Goal: Contribute content: Contribute content

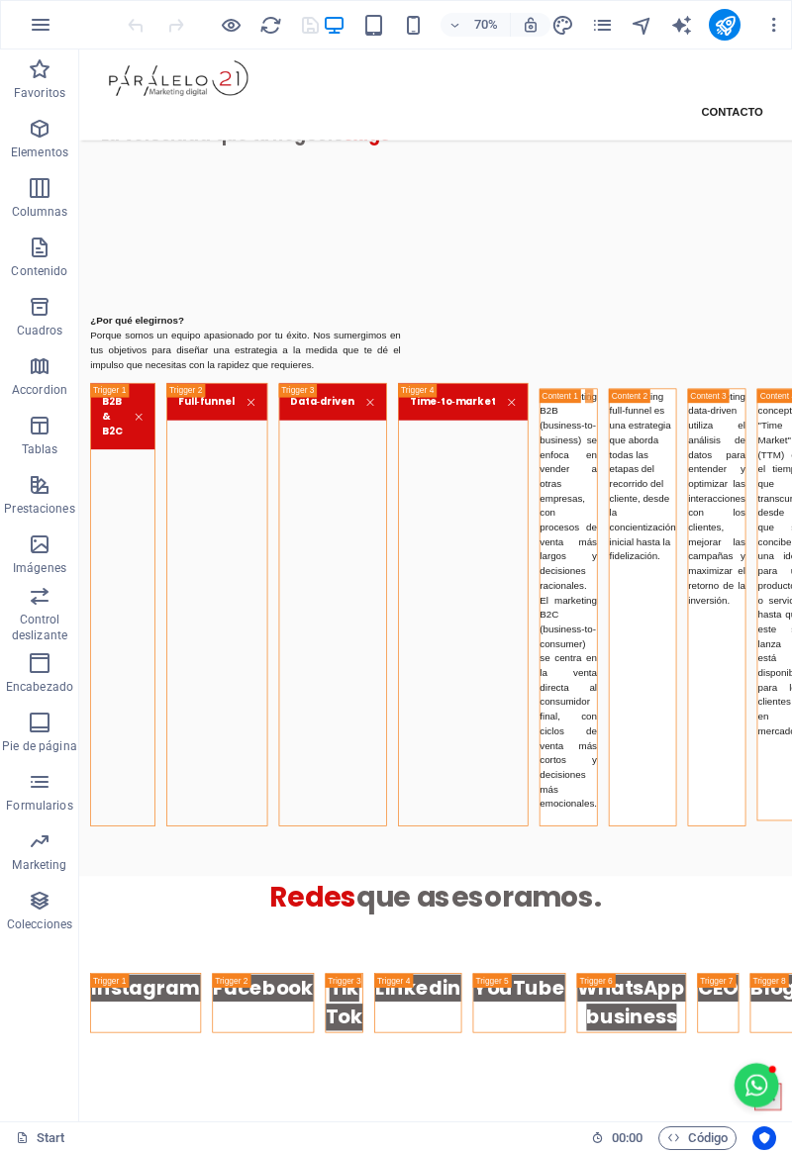
scroll to position [2309, 0]
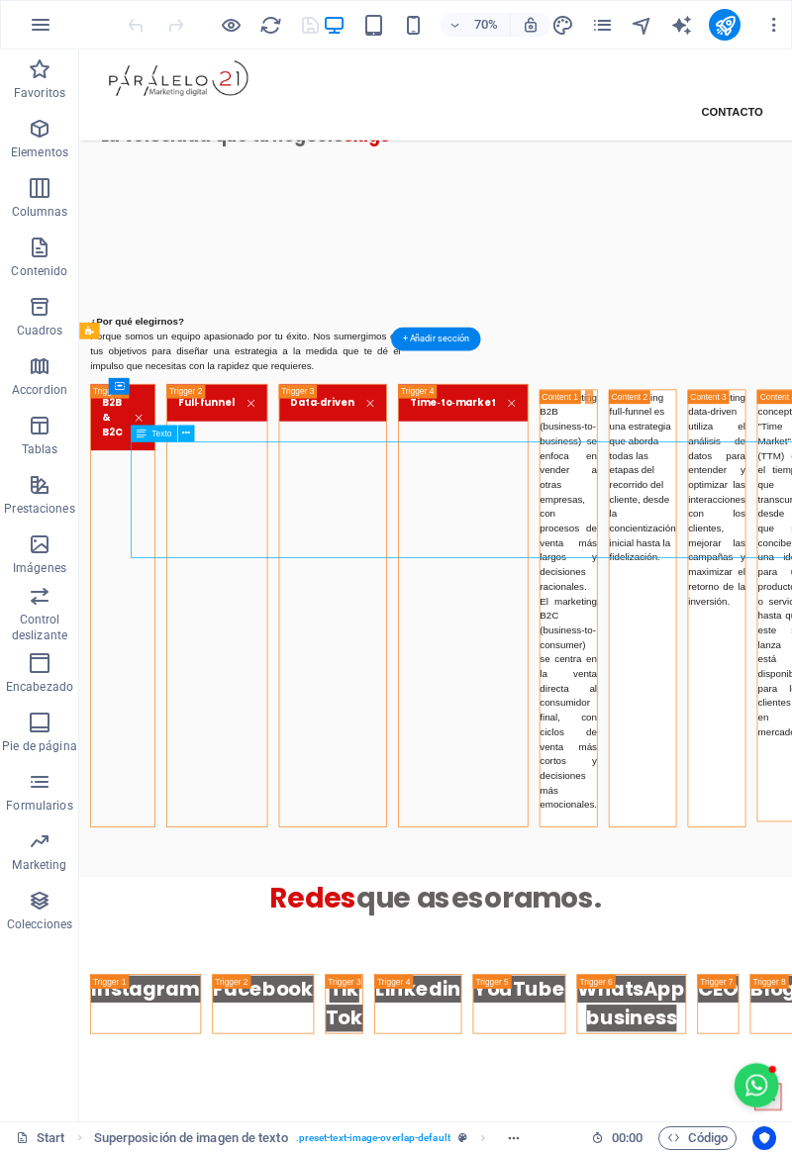
click at [139, 433] on icon at bounding box center [142, 433] width 10 height 17
click at [140, 431] on icon at bounding box center [142, 433] width 10 height 17
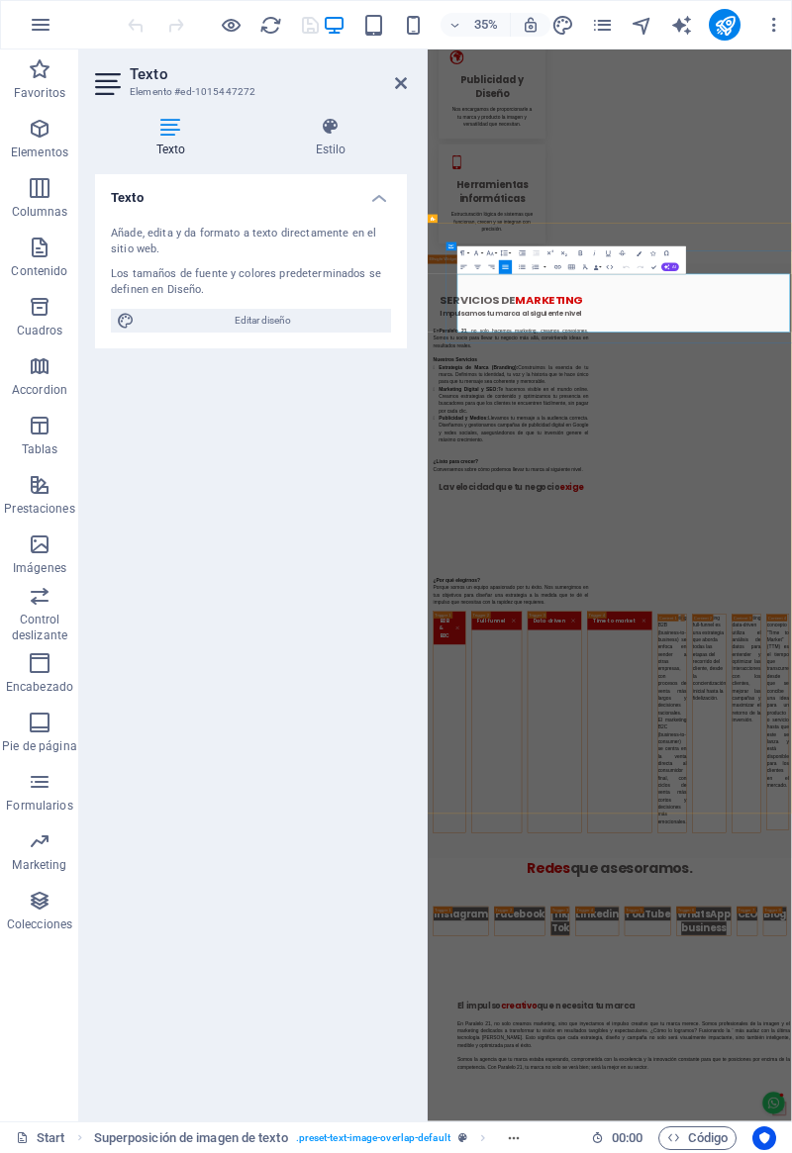
scroll to position [3306, 0]
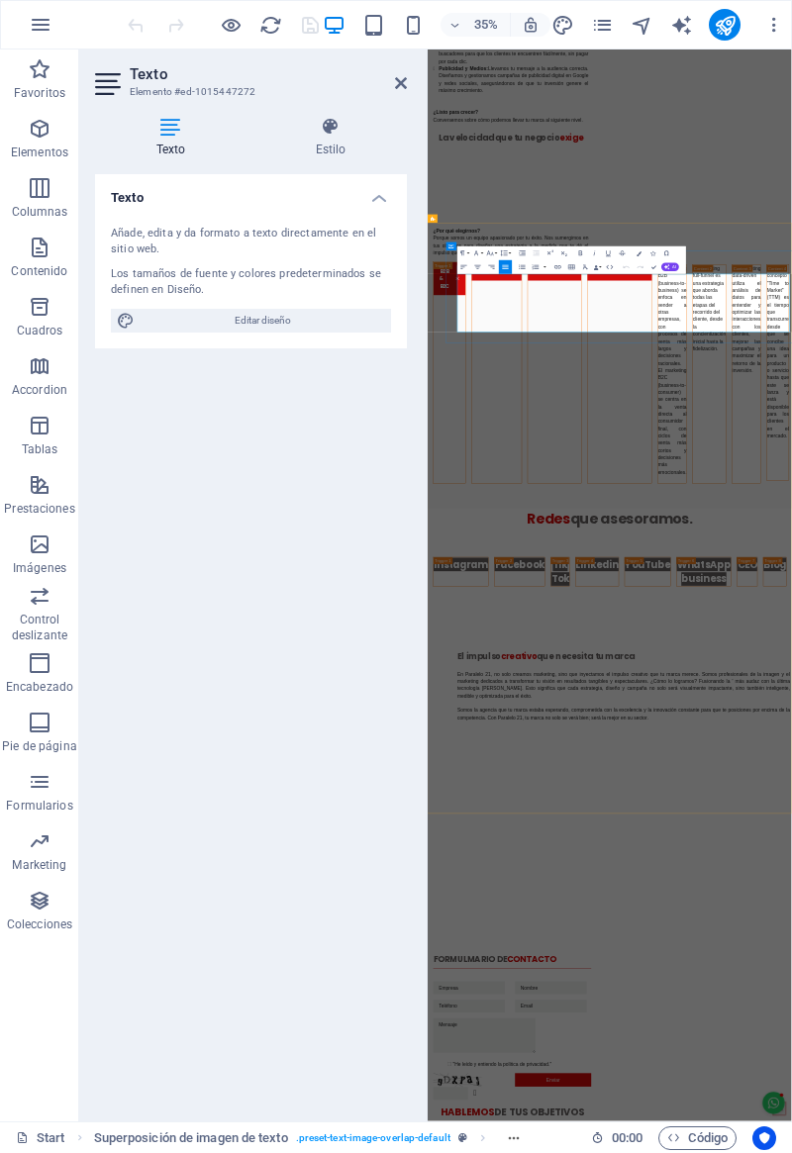
click at [329, 135] on icon at bounding box center [330, 127] width 152 height 20
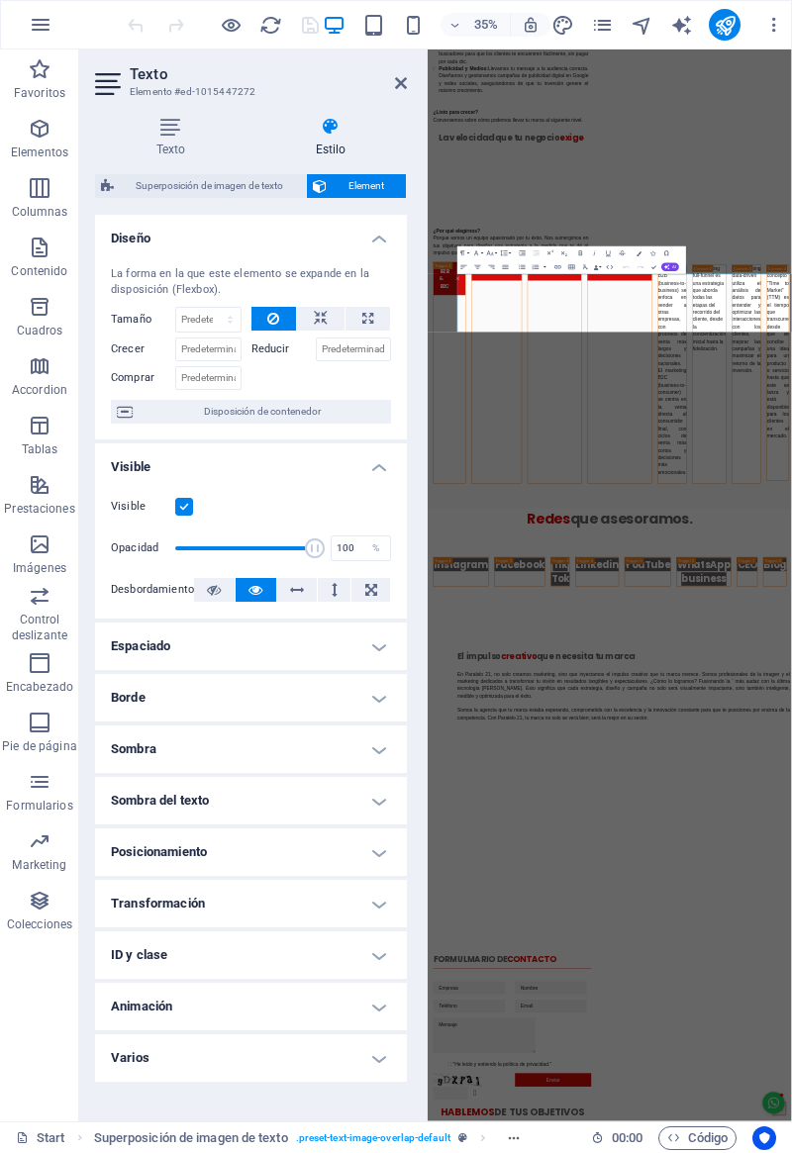
click at [330, 319] on button at bounding box center [320, 319] width 47 height 24
click at [378, 313] on button at bounding box center [367, 319] width 45 height 24
type input "100"
select select "%"
click at [273, 323] on icon at bounding box center [273, 319] width 12 height 24
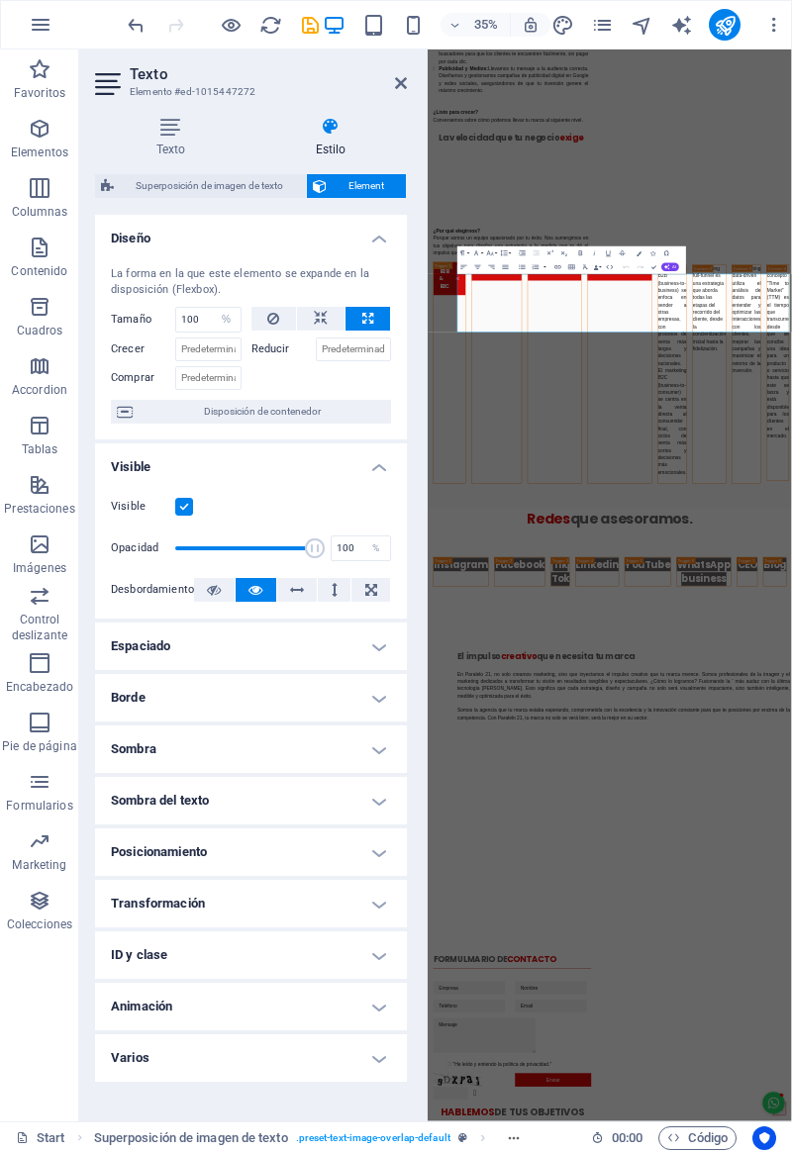
select select "DISABLED_OPTION_VALUE"
click at [283, 596] on button at bounding box center [297, 590] width 41 height 24
click at [295, 588] on icon at bounding box center [297, 590] width 14 height 24
click at [250, 578] on icon at bounding box center [255, 590] width 14 height 24
click at [172, 140] on h4 "Texto" at bounding box center [174, 138] width 159 height 42
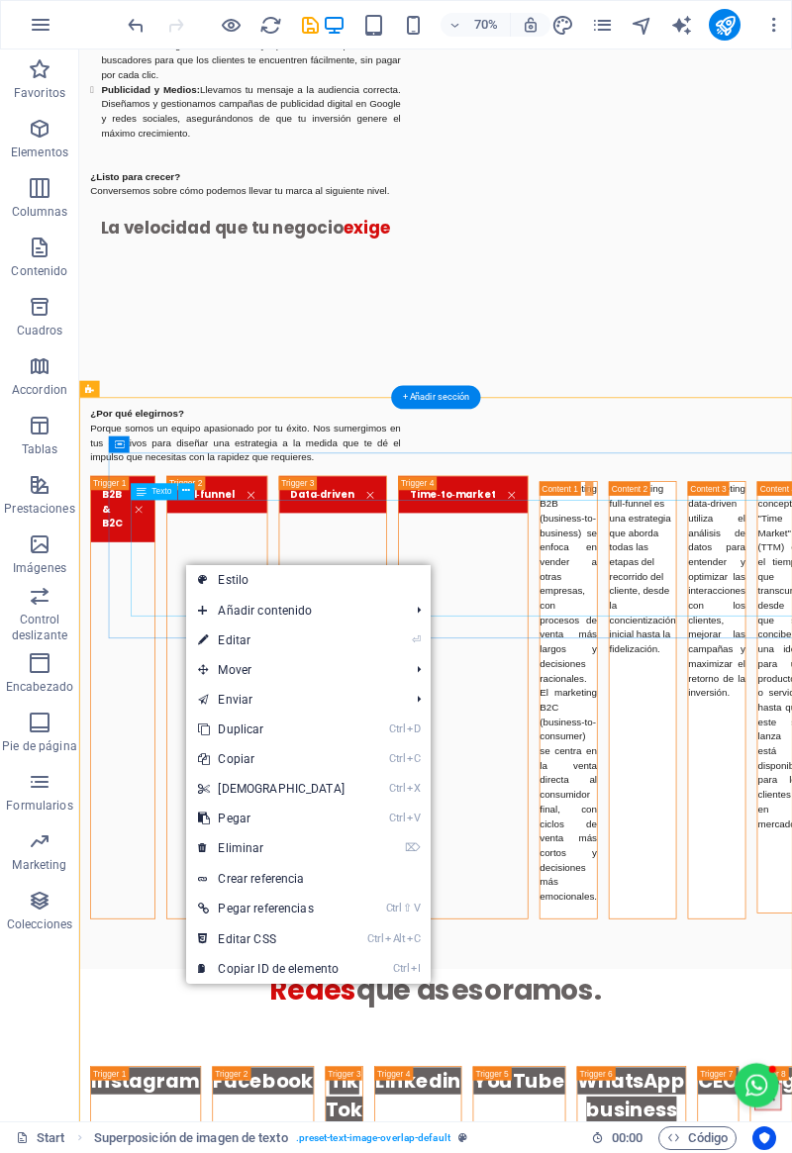
click at [216, 786] on link "Ctrl X Cortar" at bounding box center [271, 789] width 170 height 30
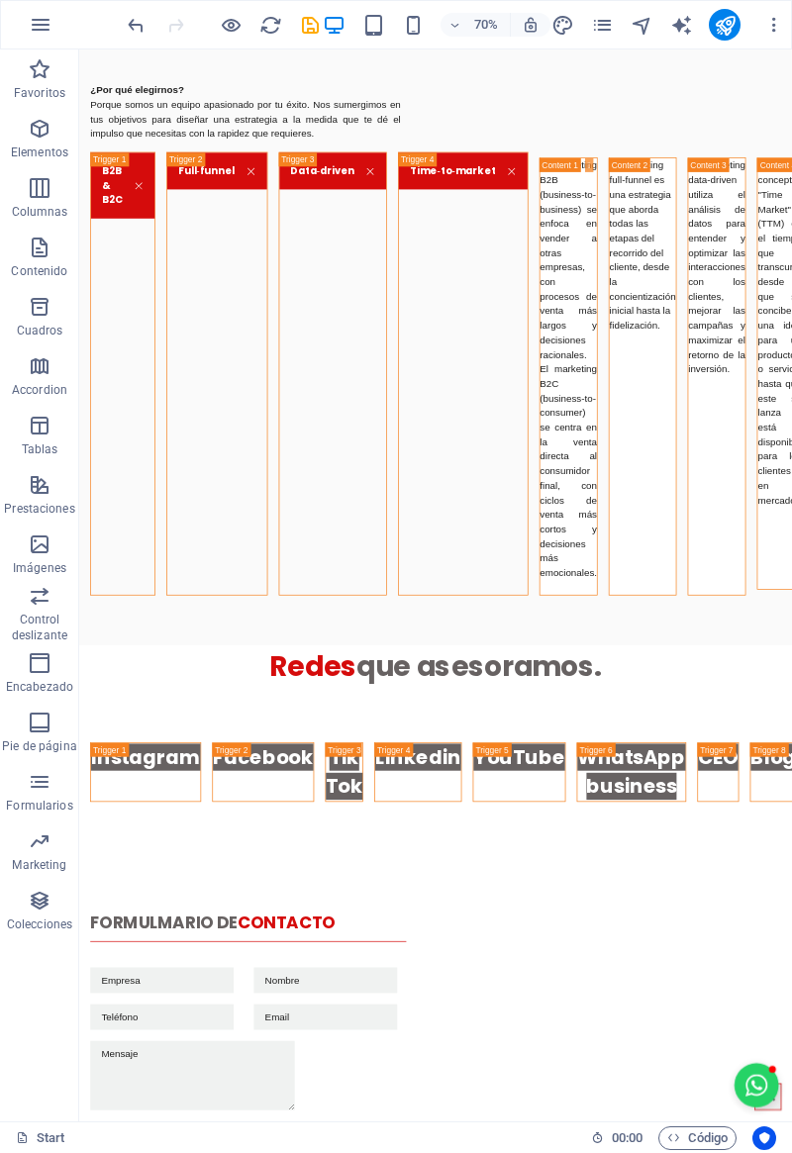
scroll to position [3457, 0]
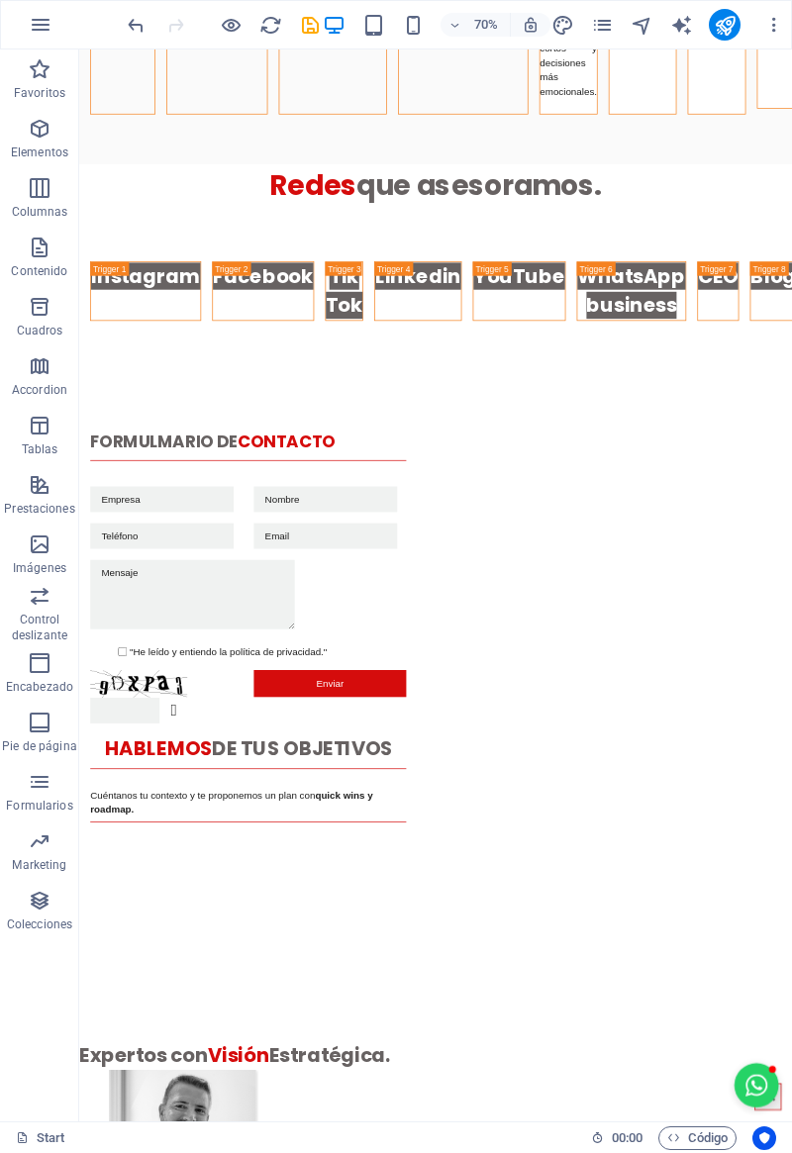
click at [135, 31] on icon "undo" at bounding box center [136, 25] width 23 height 23
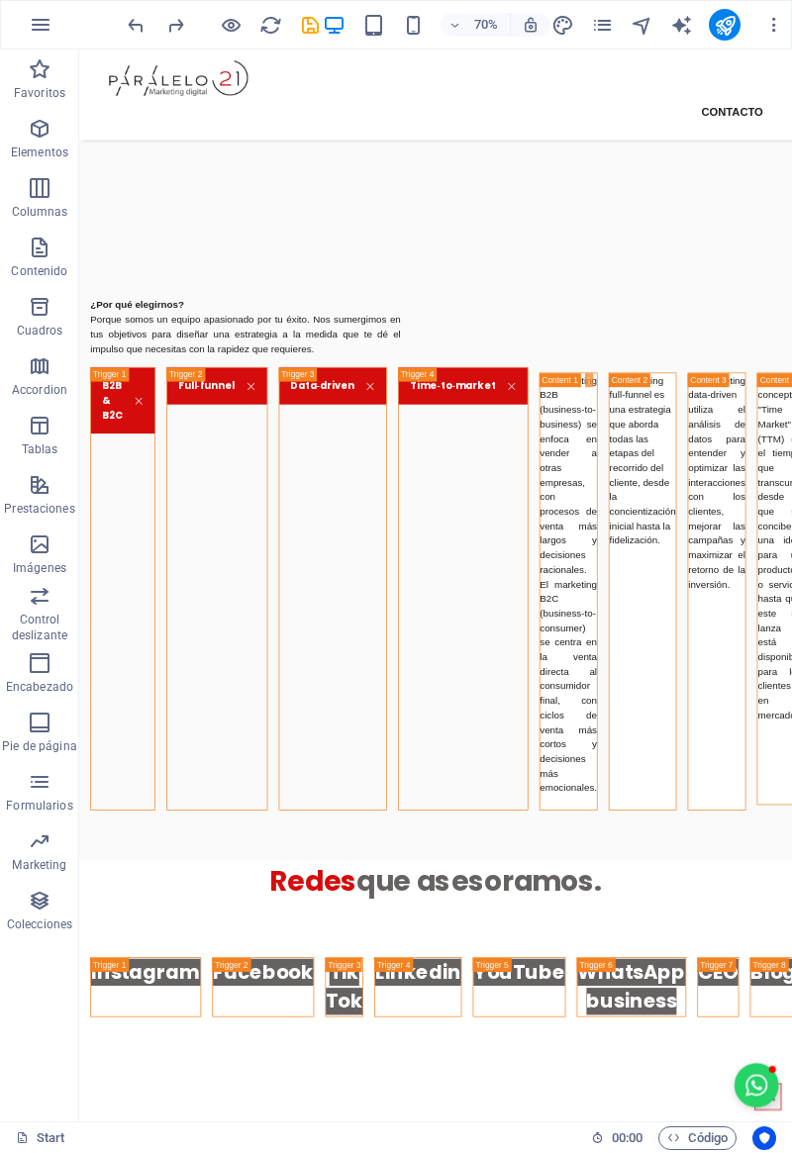
scroll to position [2327, 0]
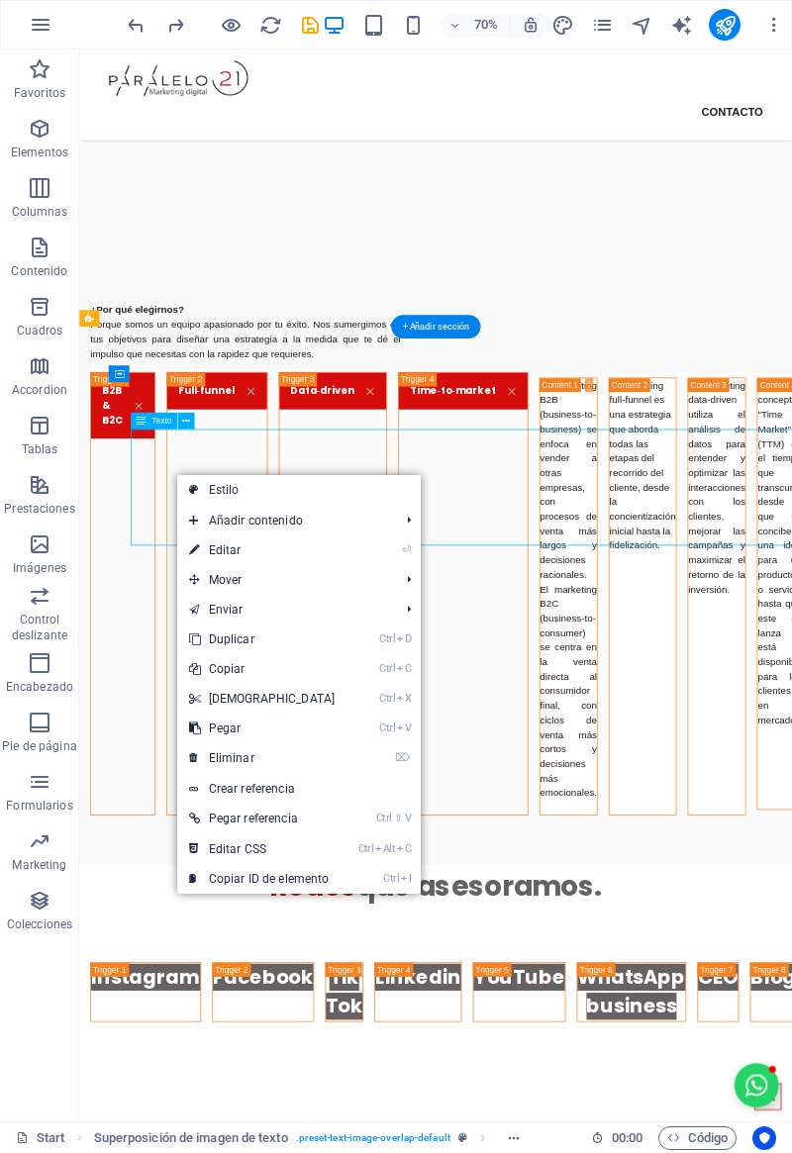
click at [199, 662] on icon at bounding box center [194, 669] width 10 height 30
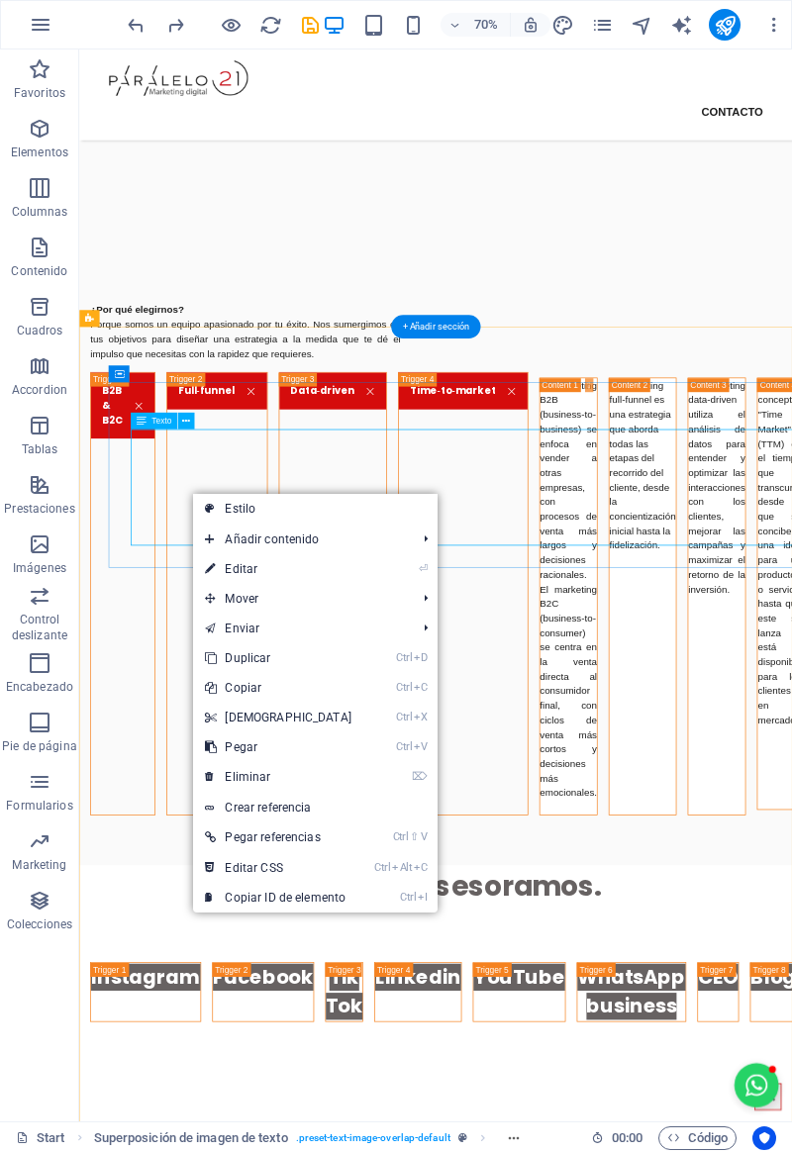
click at [219, 767] on link "⌦ Eliminar" at bounding box center [278, 777] width 170 height 30
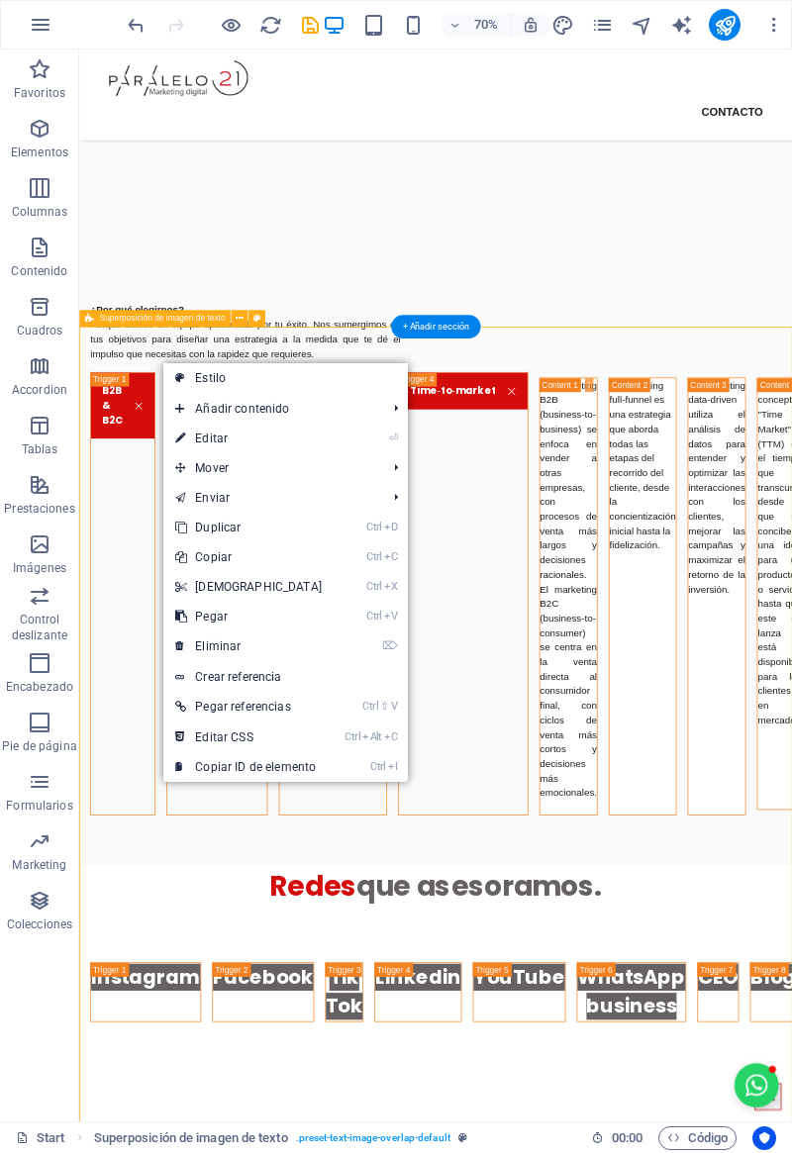
click at [170, 404] on span "Añadir contenido" at bounding box center [270, 409] width 215 height 30
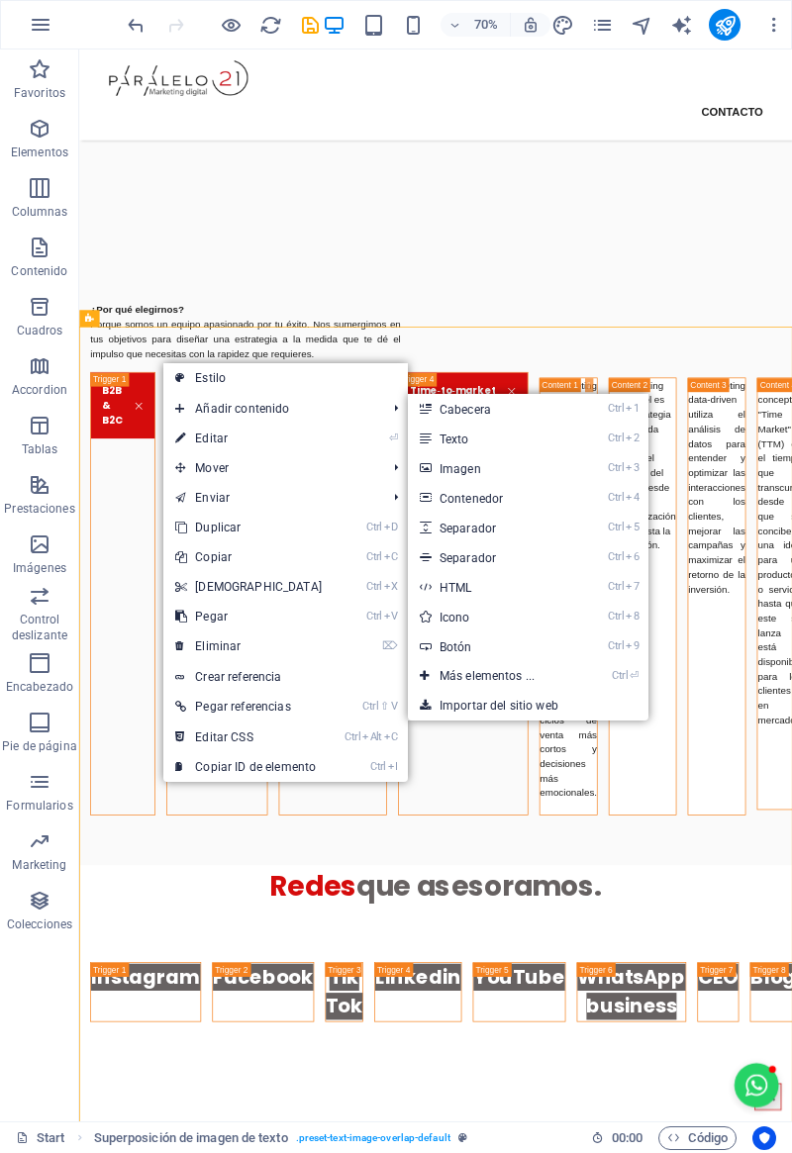
click at [424, 438] on icon at bounding box center [425, 438] width 10 height 30
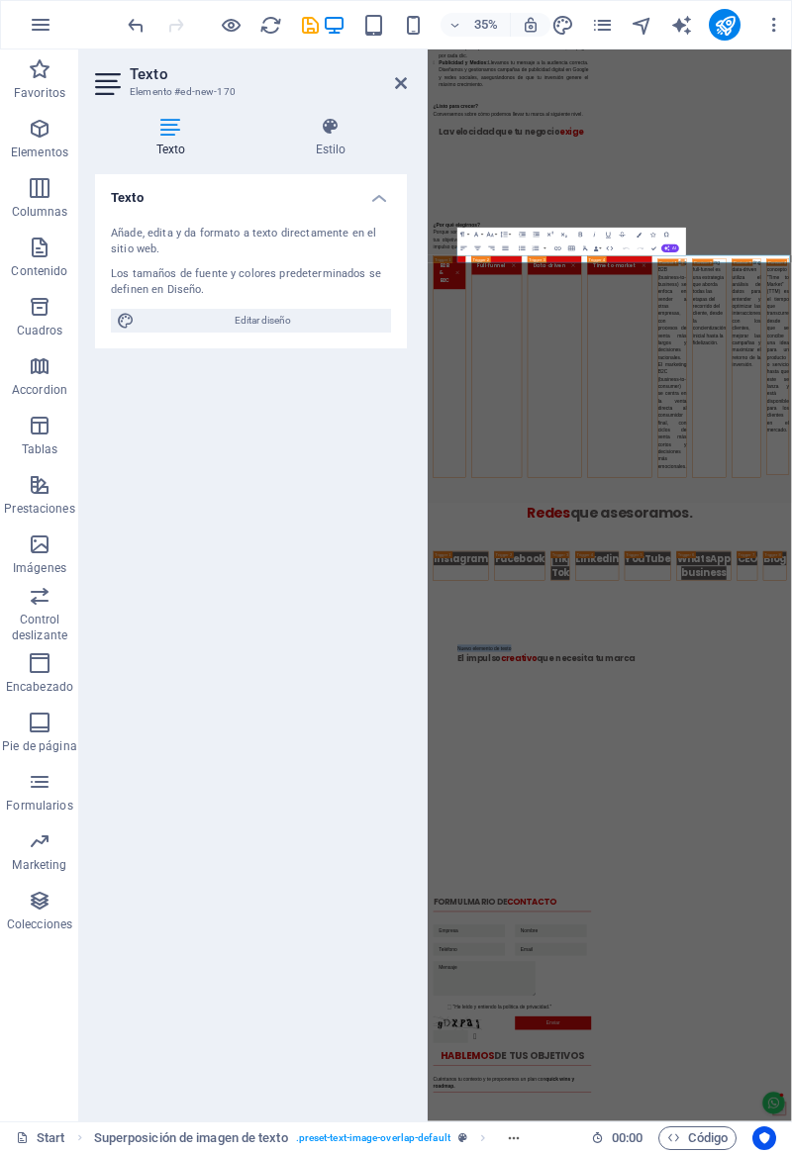
scroll to position [3319, 0]
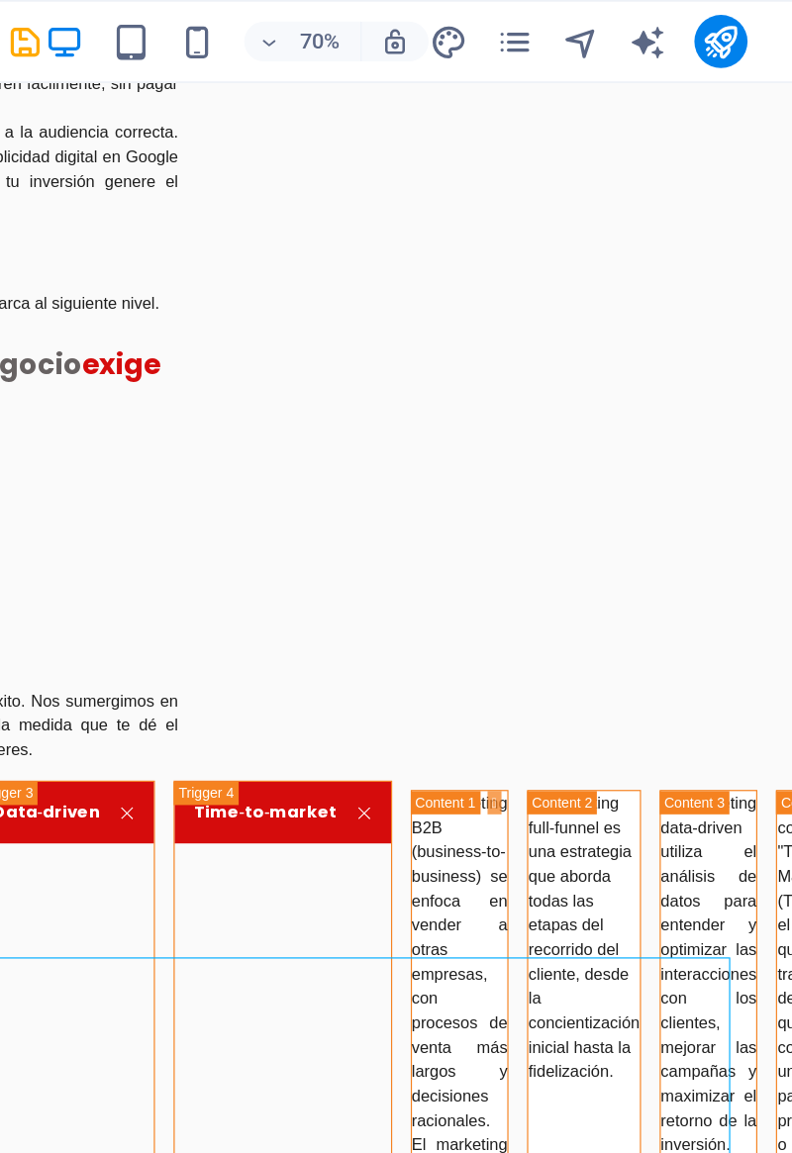
scroll to position [0, 0]
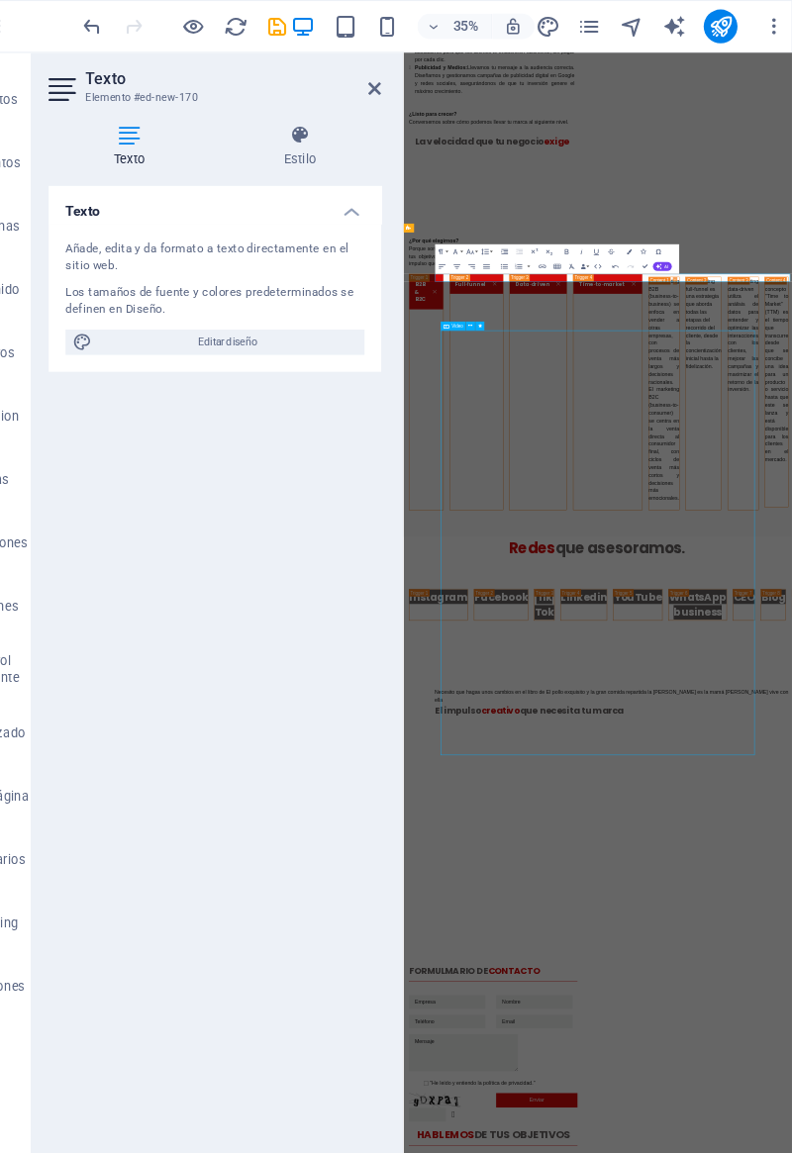
scroll to position [2323, 0]
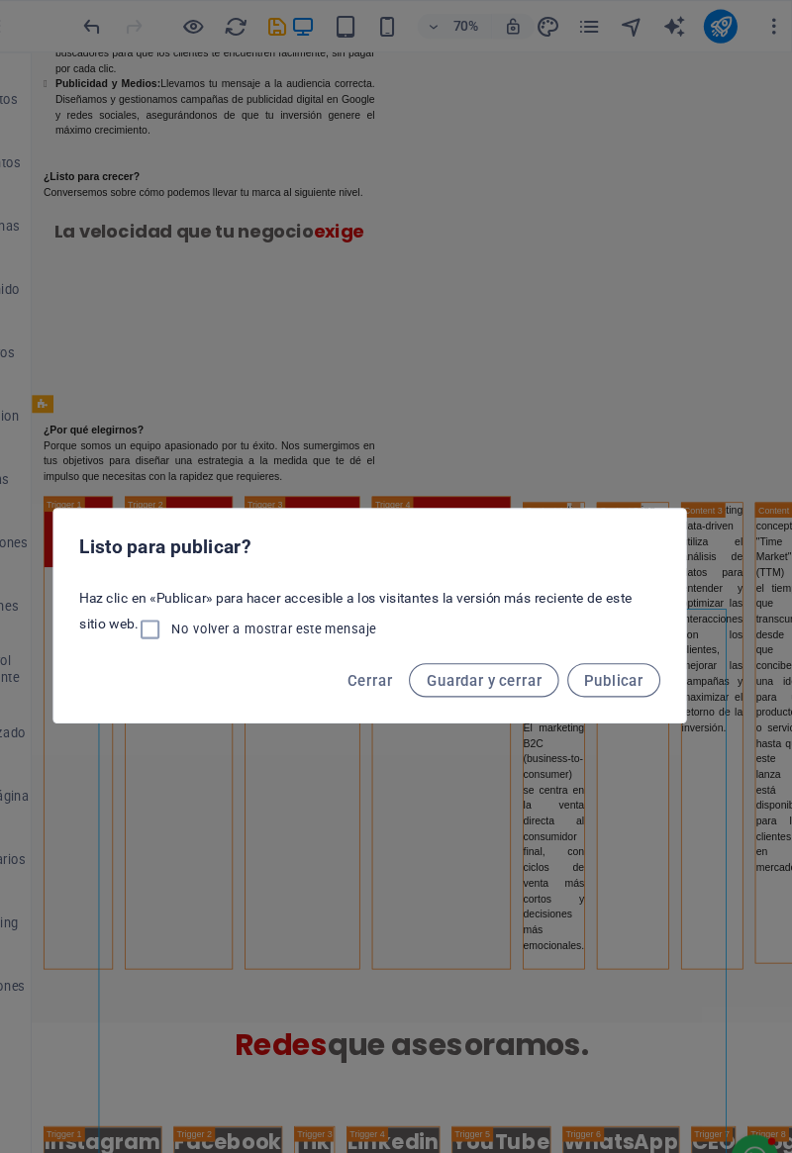
click at [396, 623] on button "Cerrar" at bounding box center [395, 637] width 57 height 32
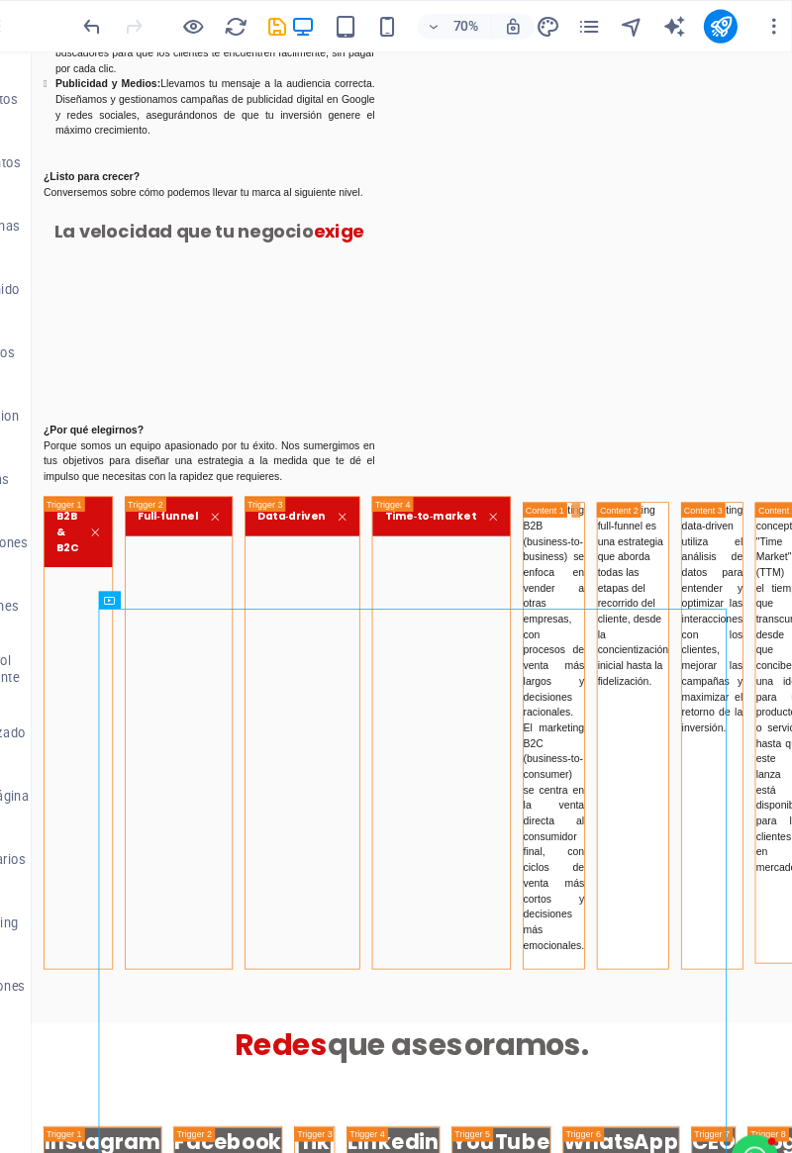
click at [134, 26] on icon "undo" at bounding box center [136, 25] width 23 height 23
click at [132, 32] on icon "undo" at bounding box center [136, 25] width 23 height 23
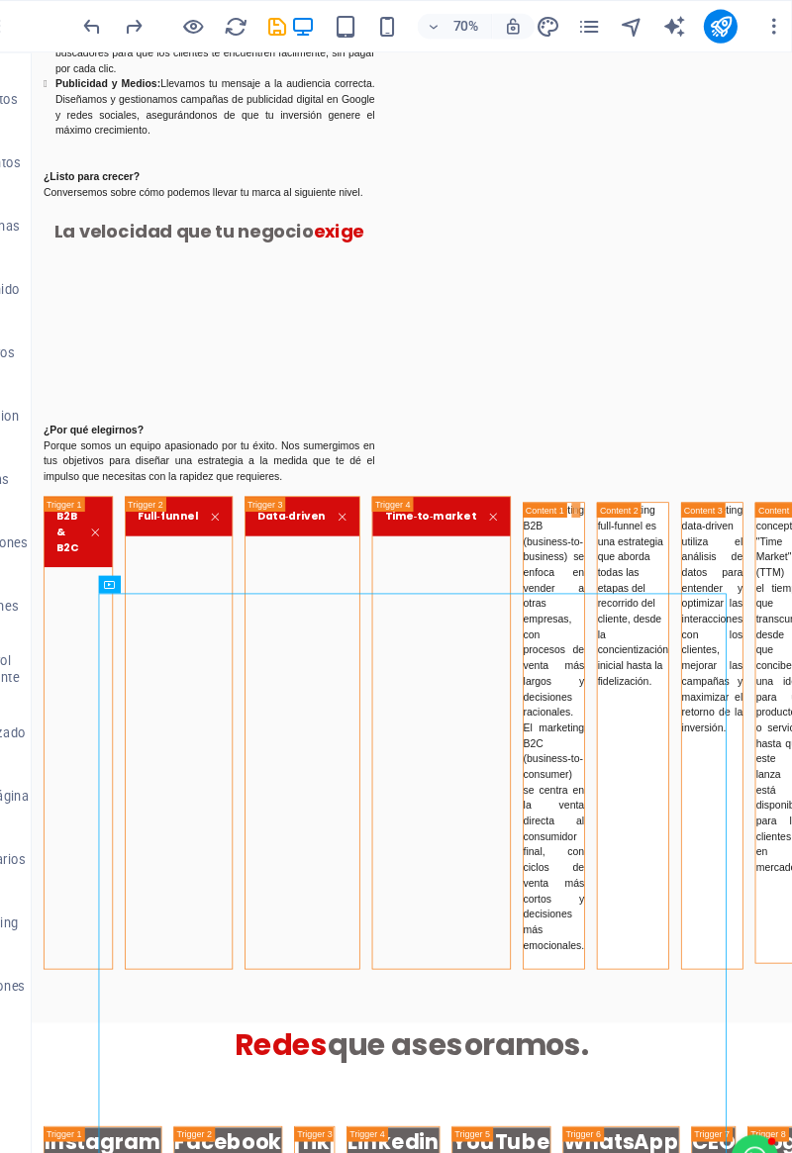
click at [135, 33] on icon "undo" at bounding box center [136, 25] width 23 height 23
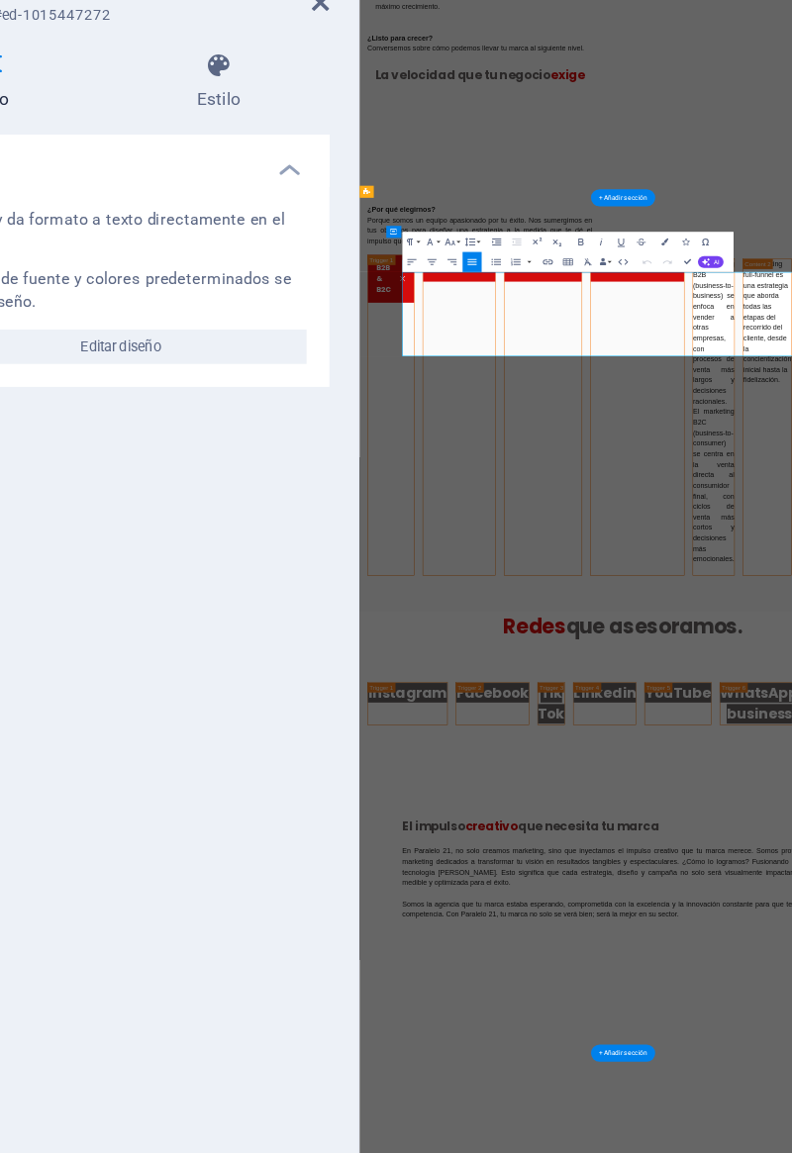
scroll to position [3322, 0]
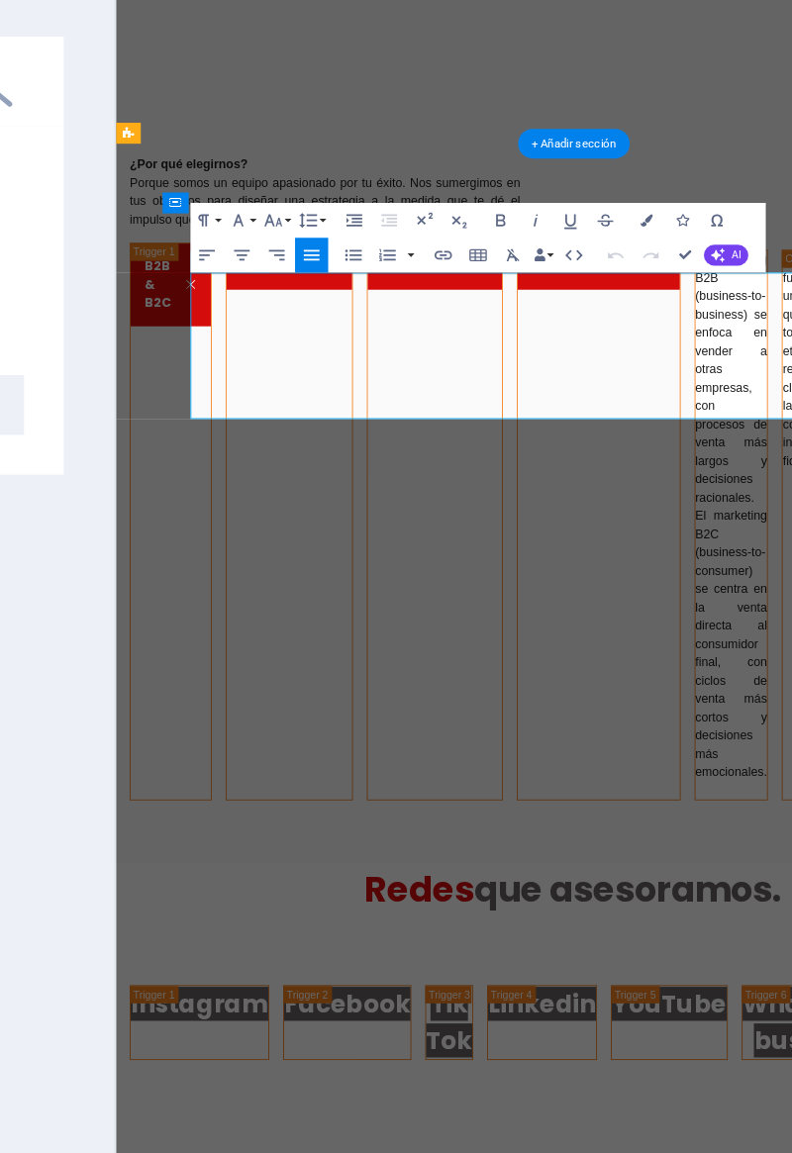
click at [466, 264] on icon "button" at bounding box center [463, 261] width 8 height 8
click at [477, 265] on icon "button" at bounding box center [477, 261] width 8 height 8
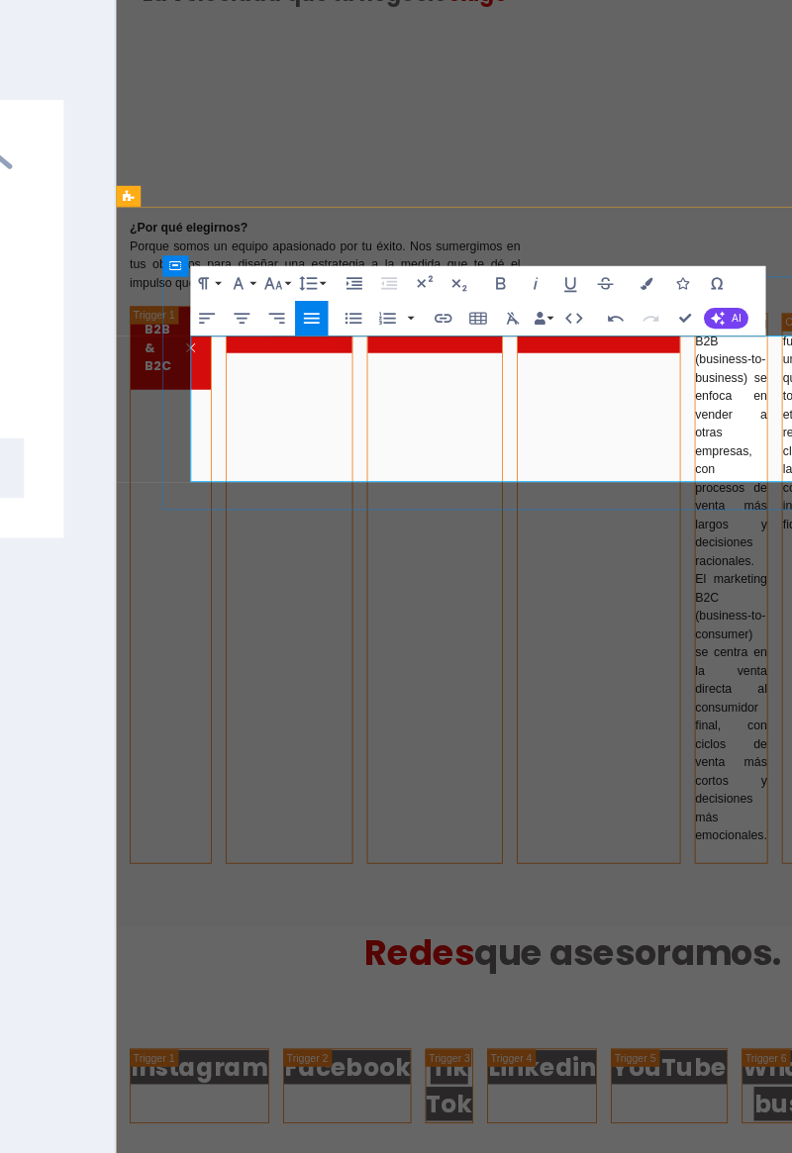
click at [465, 267] on button "Align Left" at bounding box center [463, 261] width 13 height 14
click at [479, 266] on button "Align Center" at bounding box center [477, 261] width 13 height 14
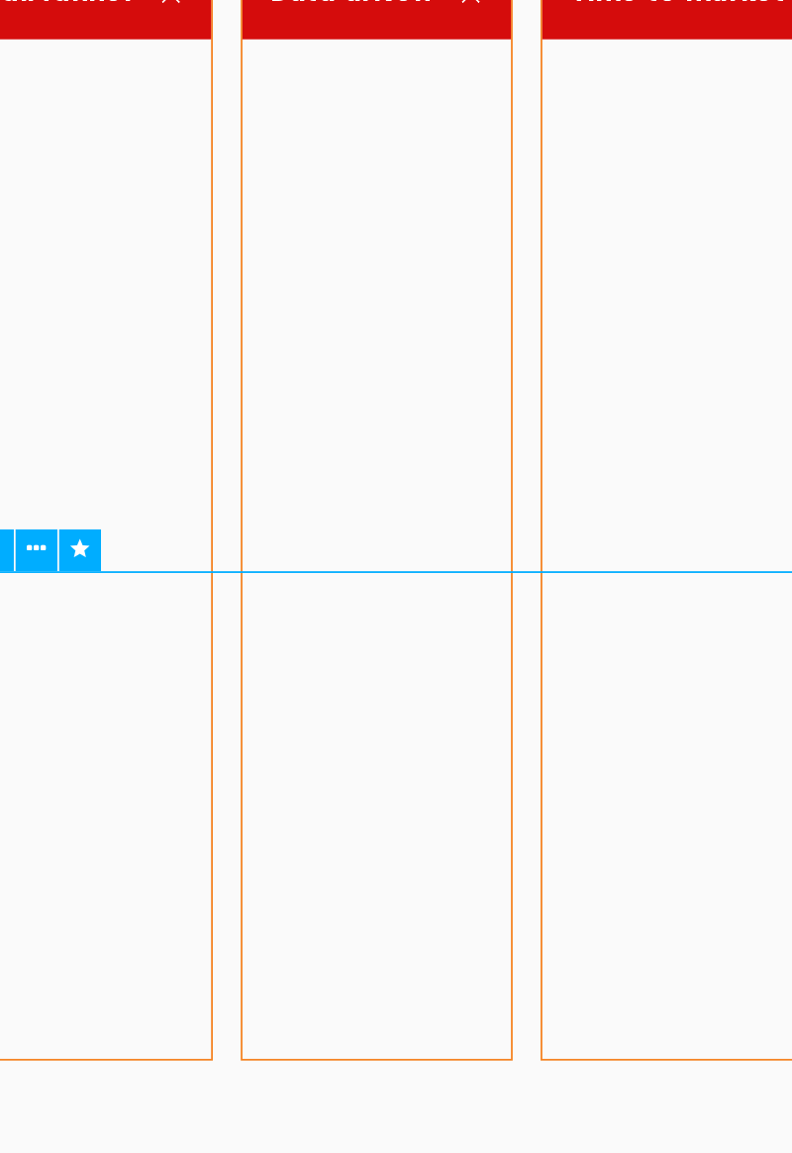
scroll to position [2057, 0]
